Goal: Information Seeking & Learning: Learn about a topic

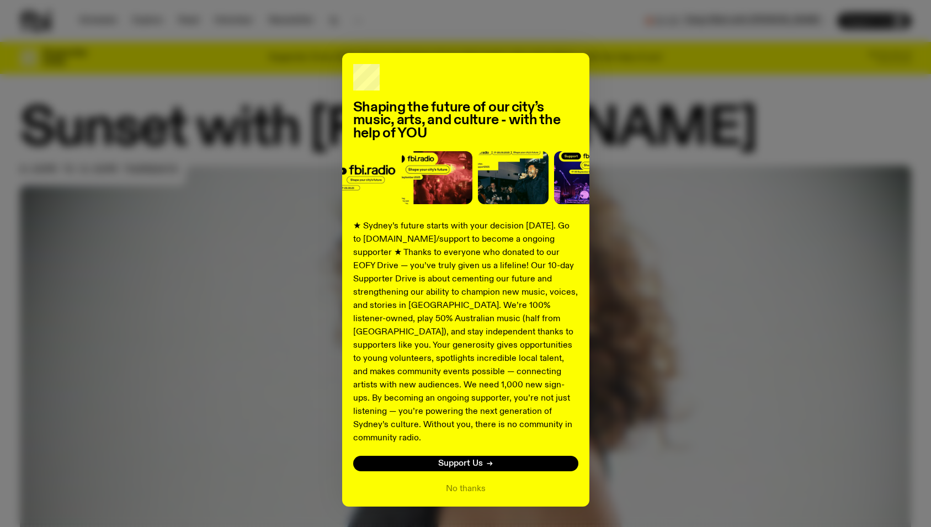
click at [744, 117] on div "Shaping the future of our city’s music, arts, and culture - with the help of YO…" at bounding box center [465, 279] width 891 height 453
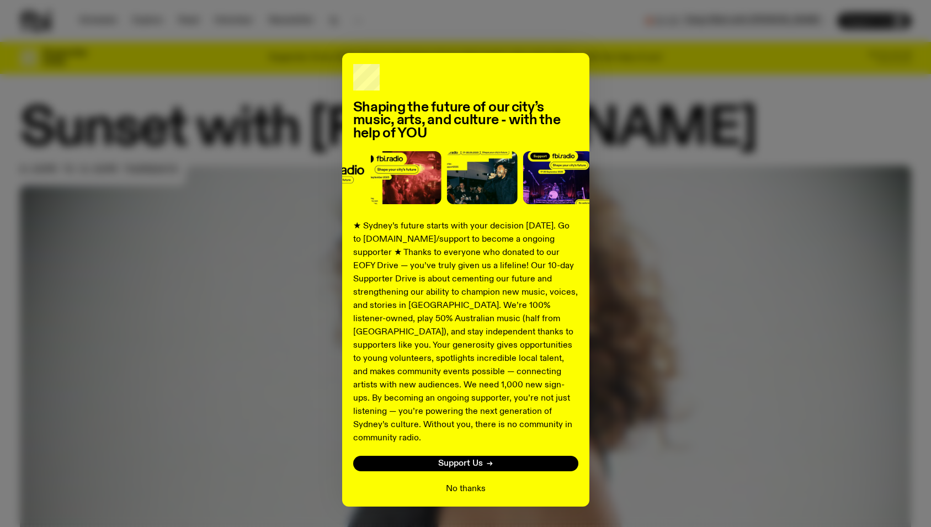
click at [469, 482] on button "No thanks" at bounding box center [466, 488] width 40 height 13
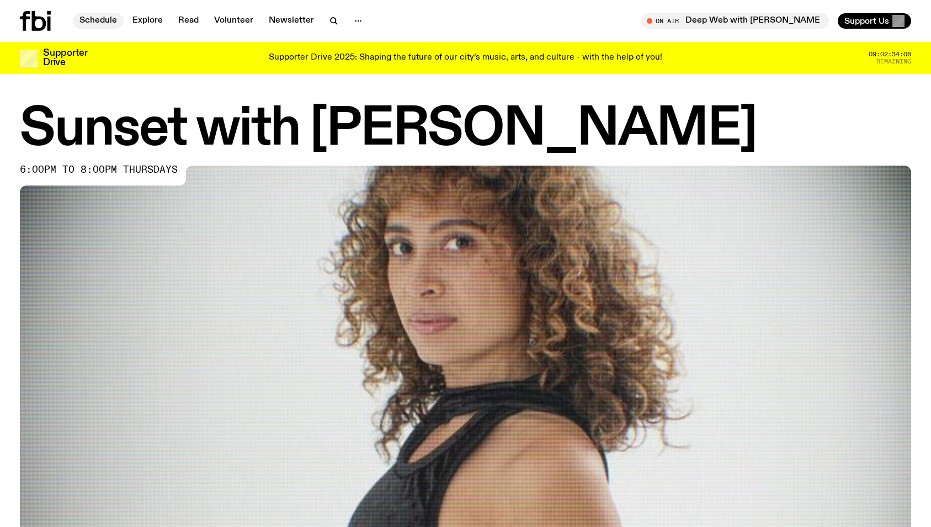
click at [101, 17] on link "Schedule" at bounding box center [98, 20] width 51 height 15
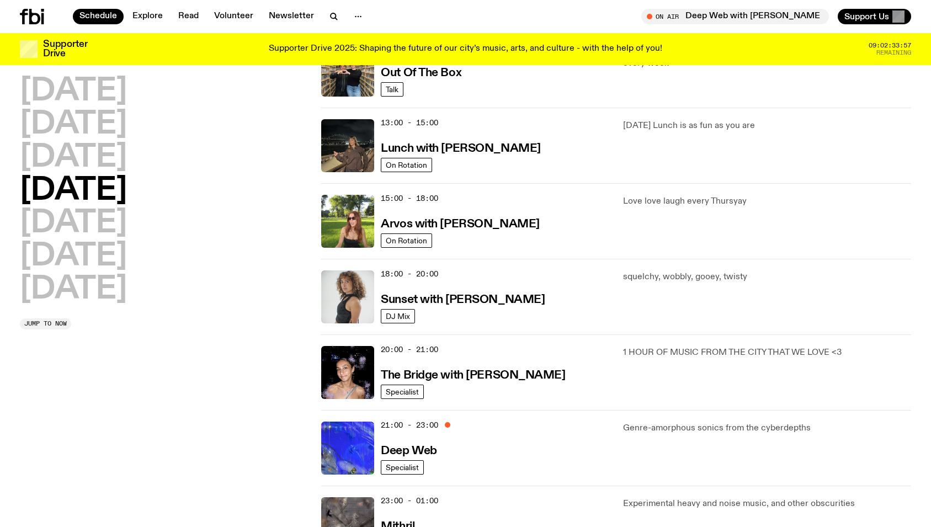
scroll to position [285, 0]
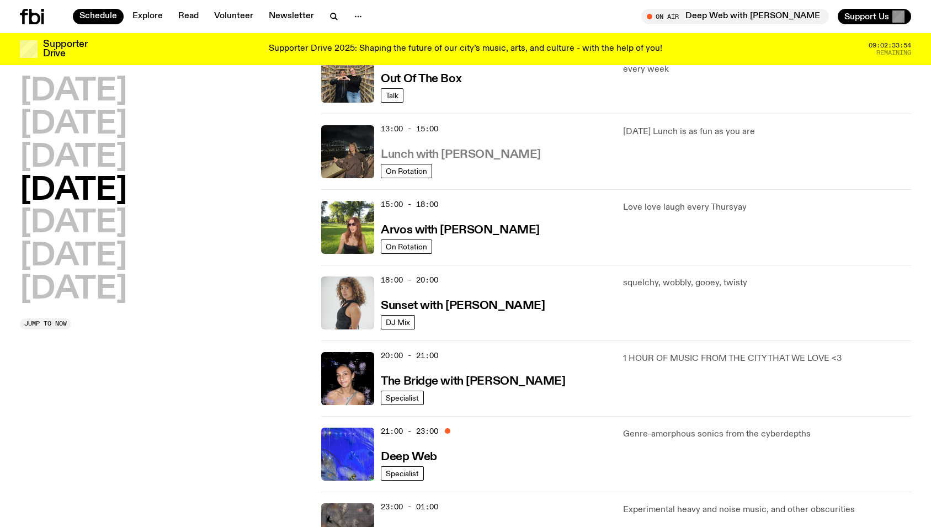
click at [456, 156] on h3 "Lunch with [PERSON_NAME]" at bounding box center [460, 155] width 159 height 12
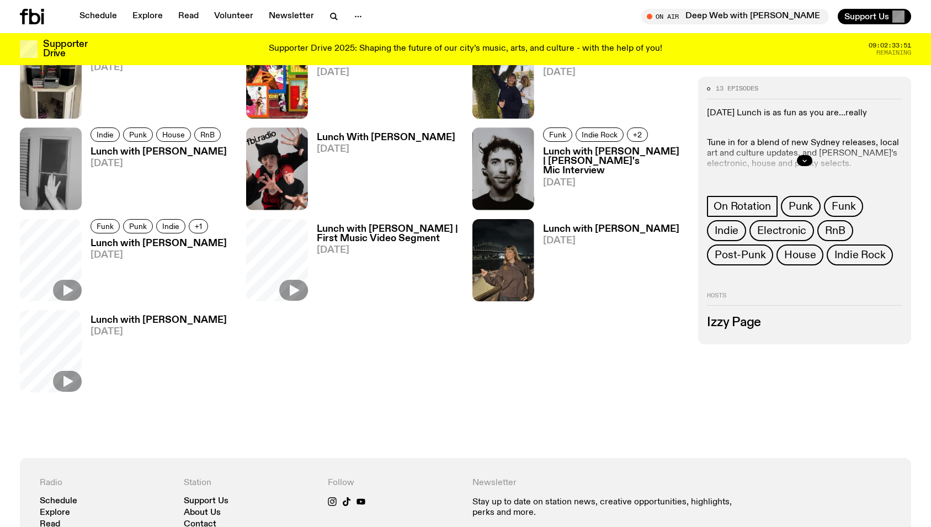
scroll to position [493, 0]
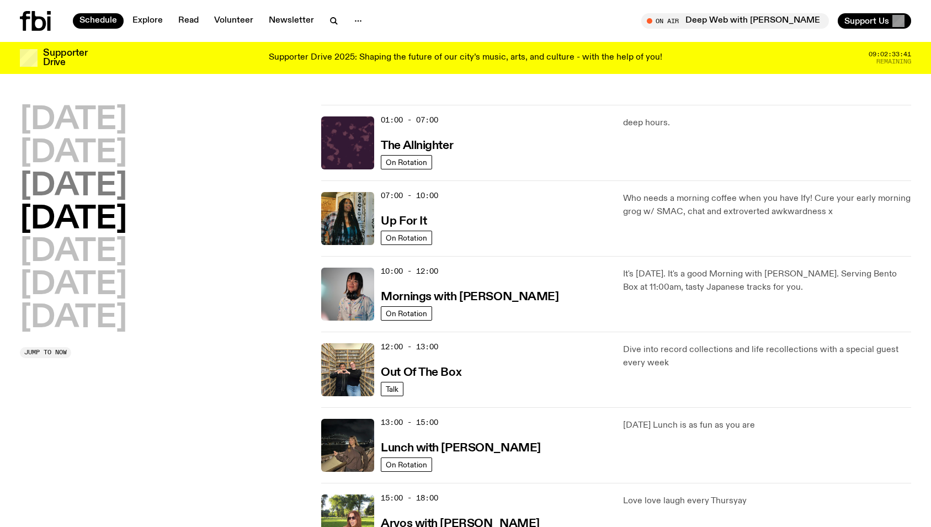
click at [113, 190] on h2 "[DATE]" at bounding box center [73, 186] width 107 height 31
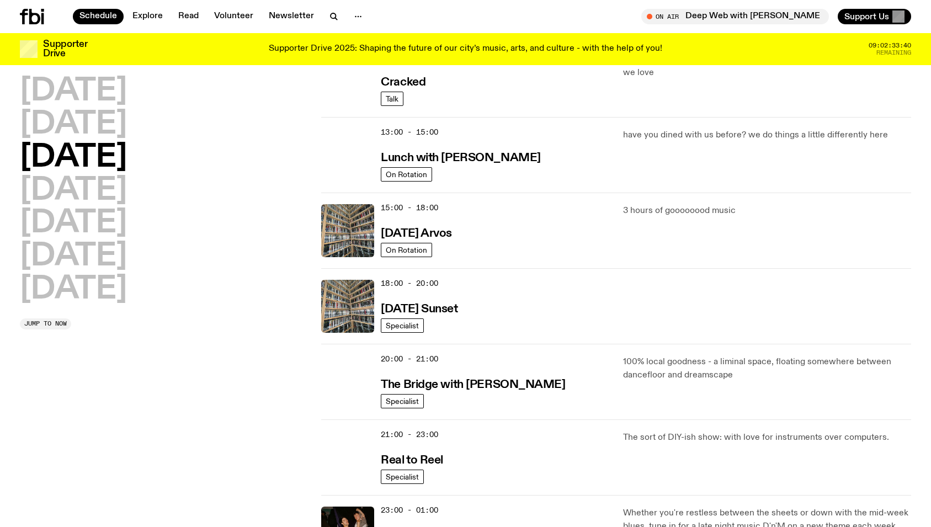
scroll to position [409, 0]
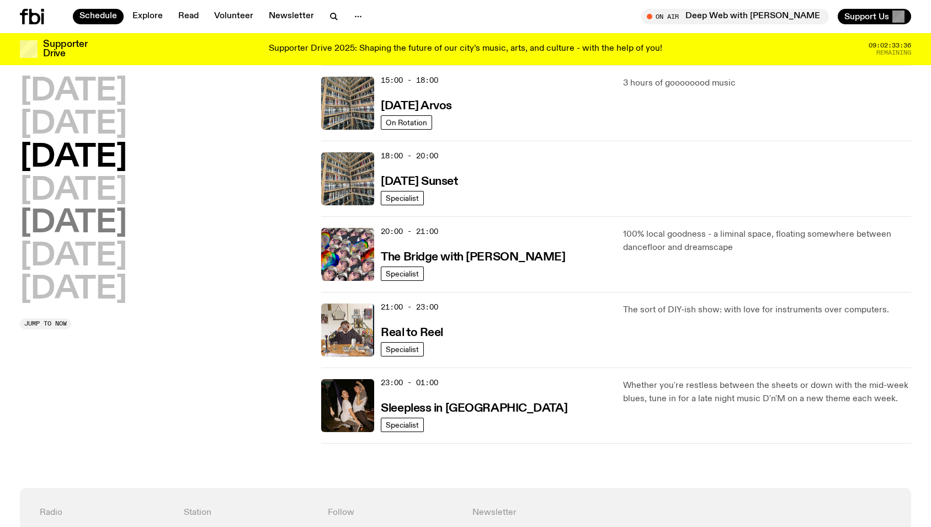
click at [93, 216] on h2 "[DATE]" at bounding box center [73, 223] width 107 height 31
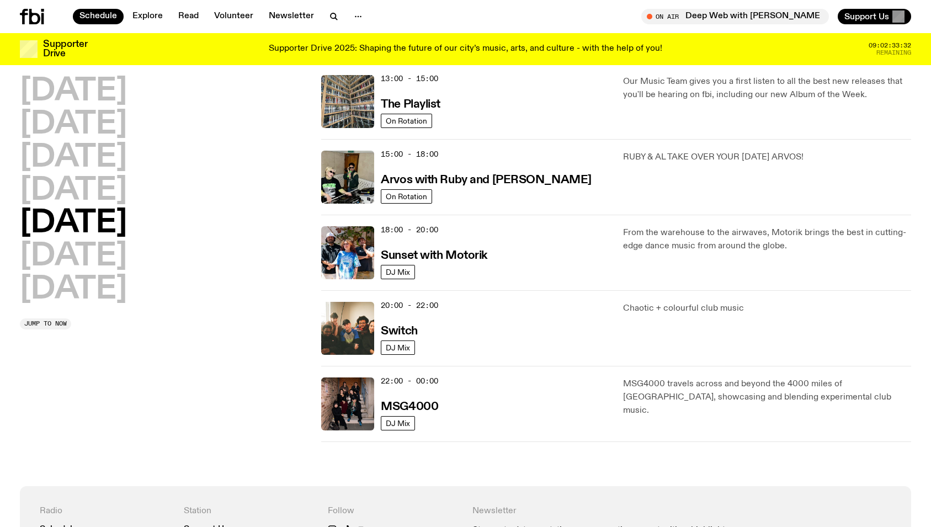
scroll to position [335, 0]
click at [73, 258] on h2 "[DATE]" at bounding box center [73, 256] width 107 height 31
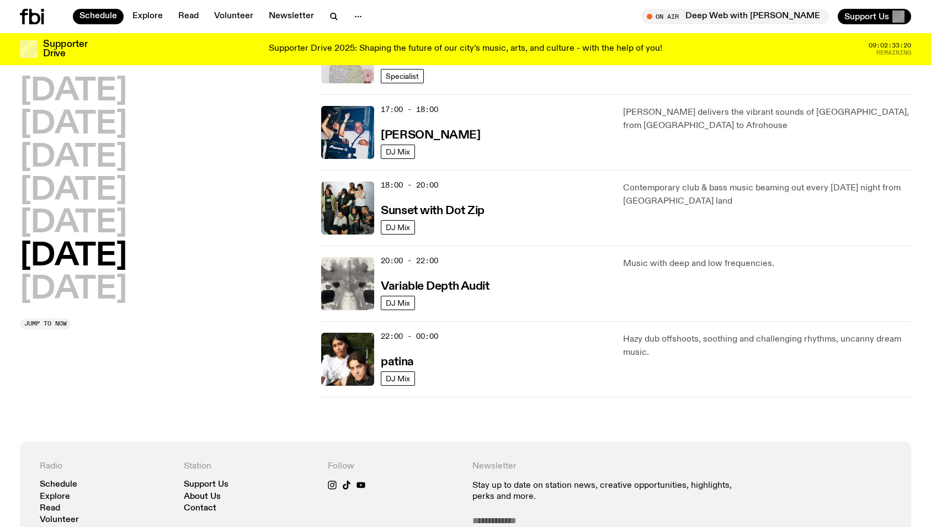
scroll to position [618, 0]
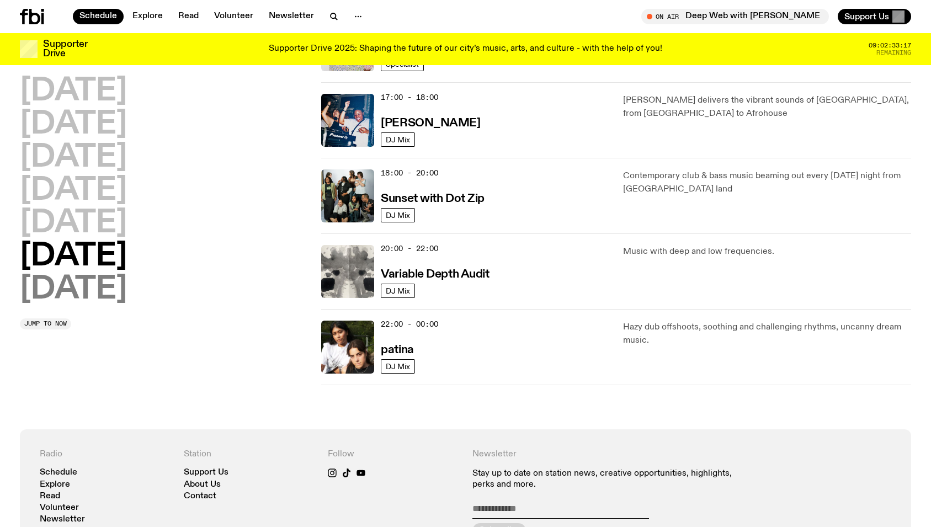
click at [111, 296] on h2 "[DATE]" at bounding box center [73, 289] width 107 height 31
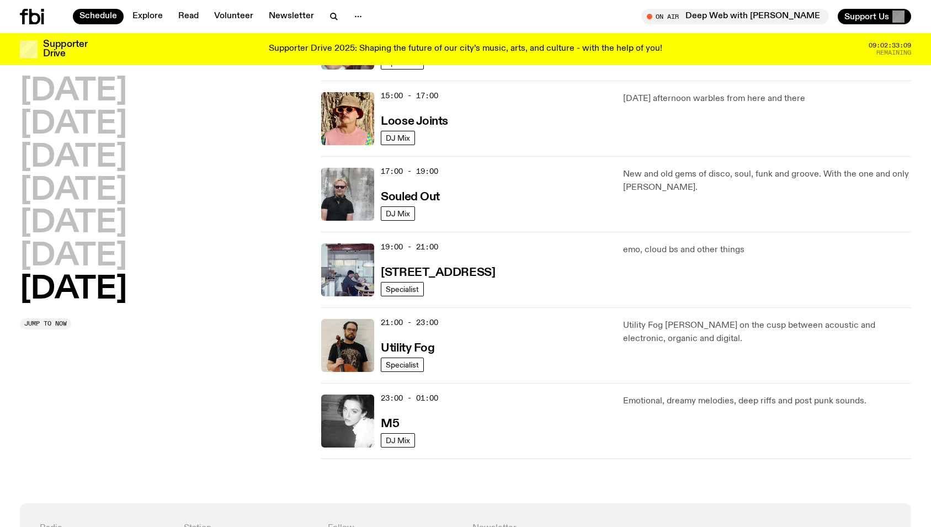
scroll to position [621, 0]
click at [93, 93] on h2 "[DATE]" at bounding box center [73, 91] width 107 height 31
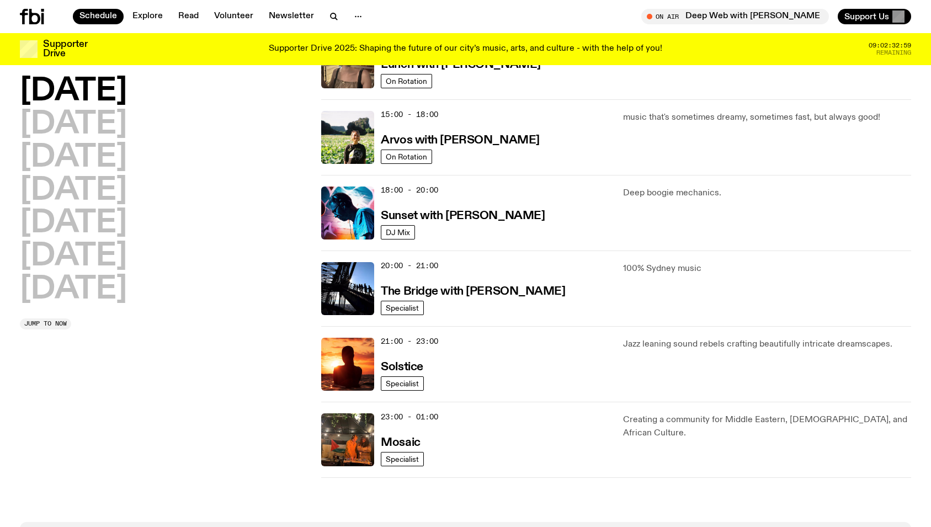
scroll to position [375, 0]
click at [119, 118] on h2 "[DATE]" at bounding box center [73, 124] width 107 height 31
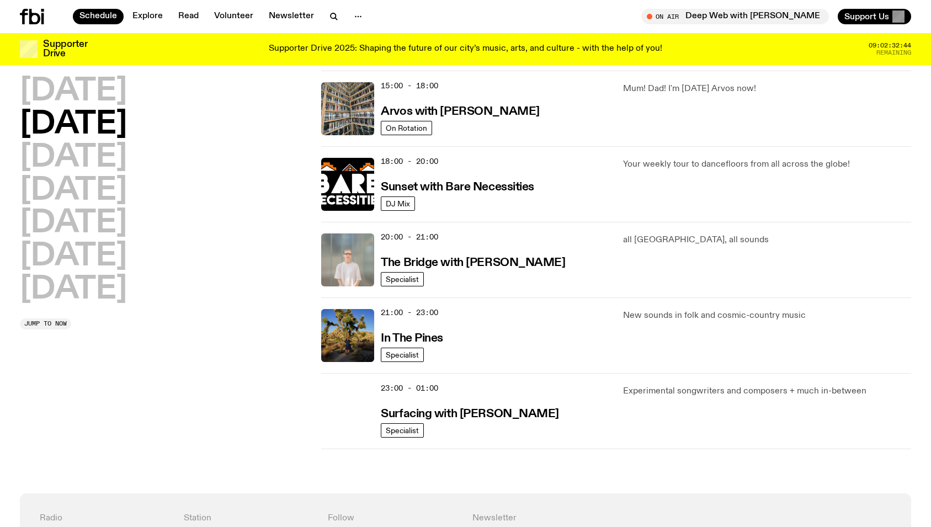
scroll to position [419, 0]
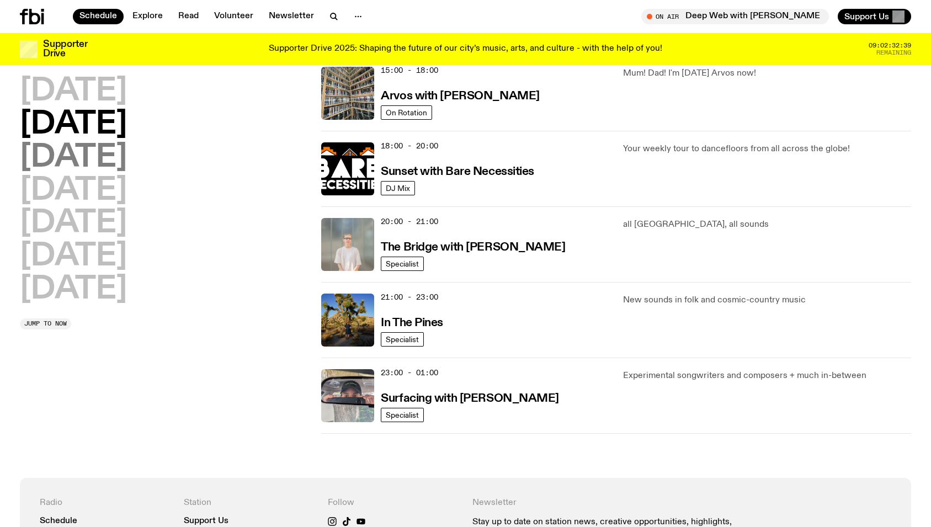
click at [127, 165] on h2 "[DATE]" at bounding box center [73, 157] width 107 height 31
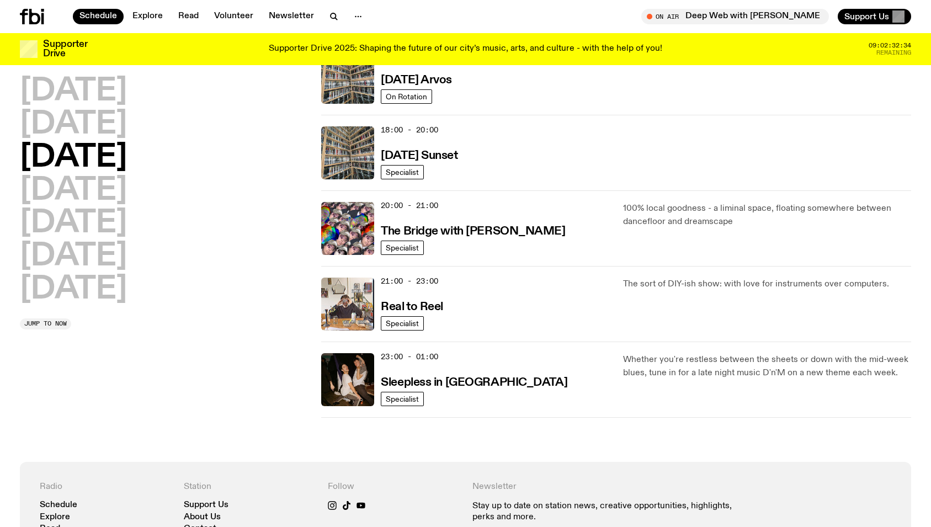
scroll to position [455, 0]
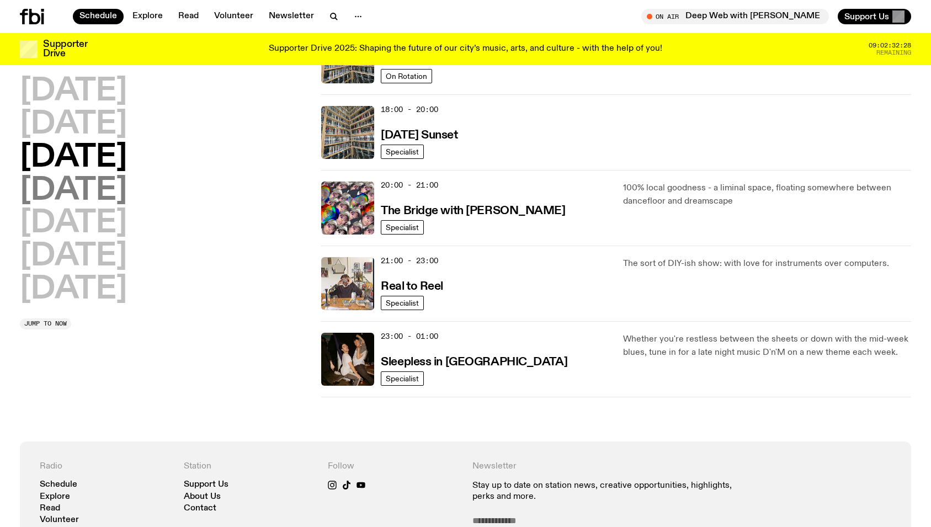
click at [110, 192] on h2 "[DATE]" at bounding box center [73, 190] width 107 height 31
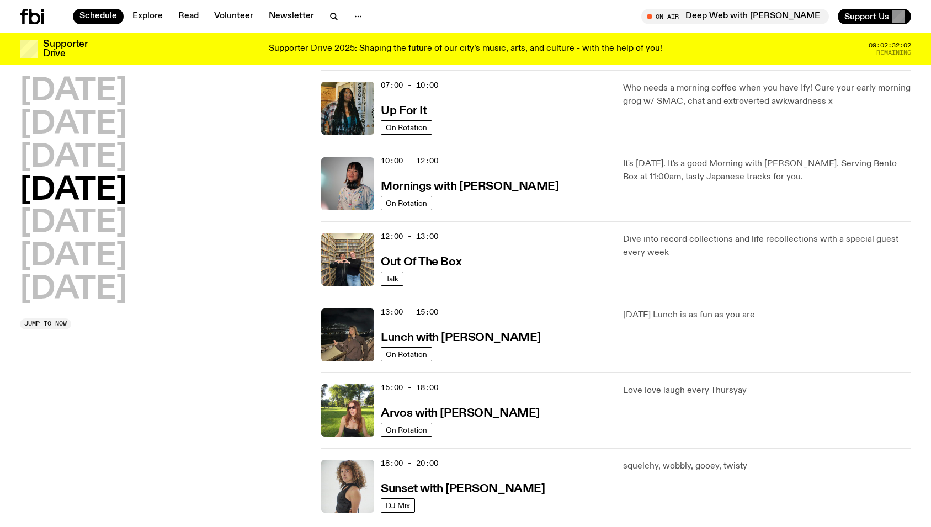
scroll to position [0, 0]
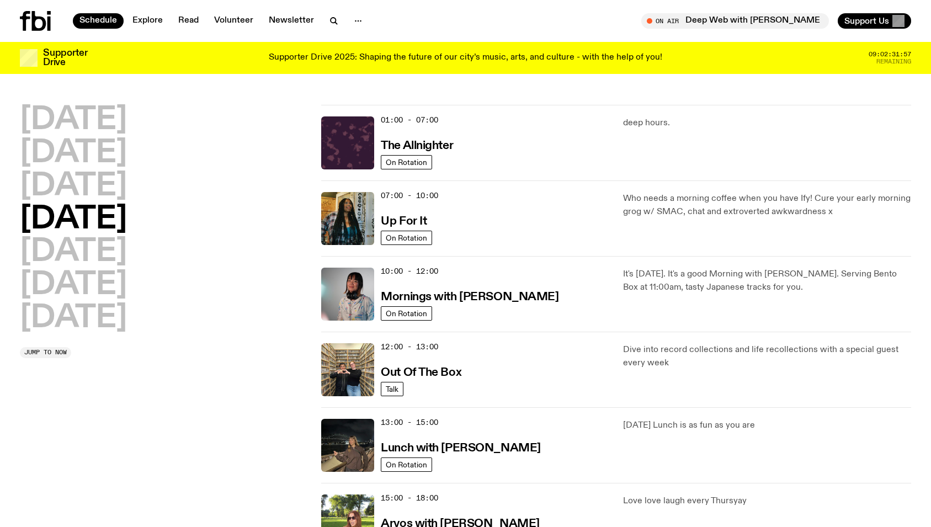
click at [39, 17] on icon at bounding box center [39, 21] width 14 height 20
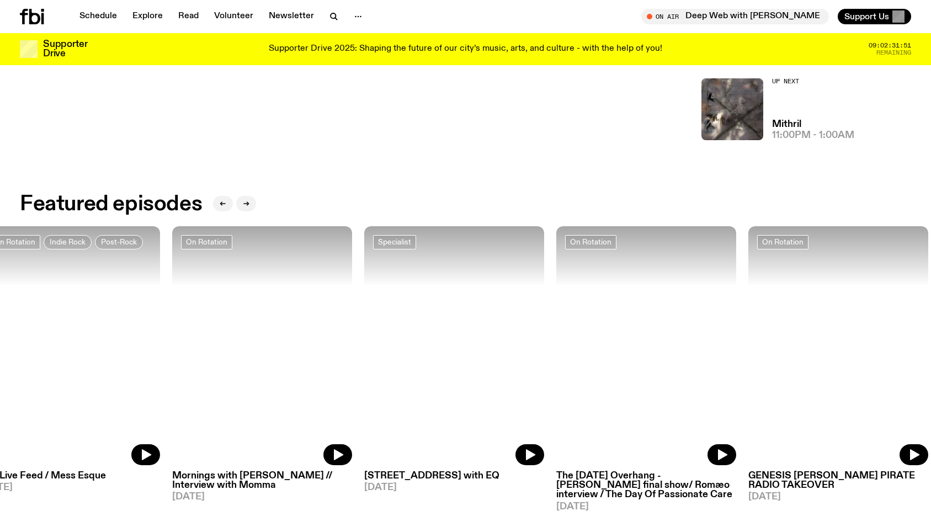
scroll to position [459, 0]
